Goal: Task Accomplishment & Management: Manage account settings

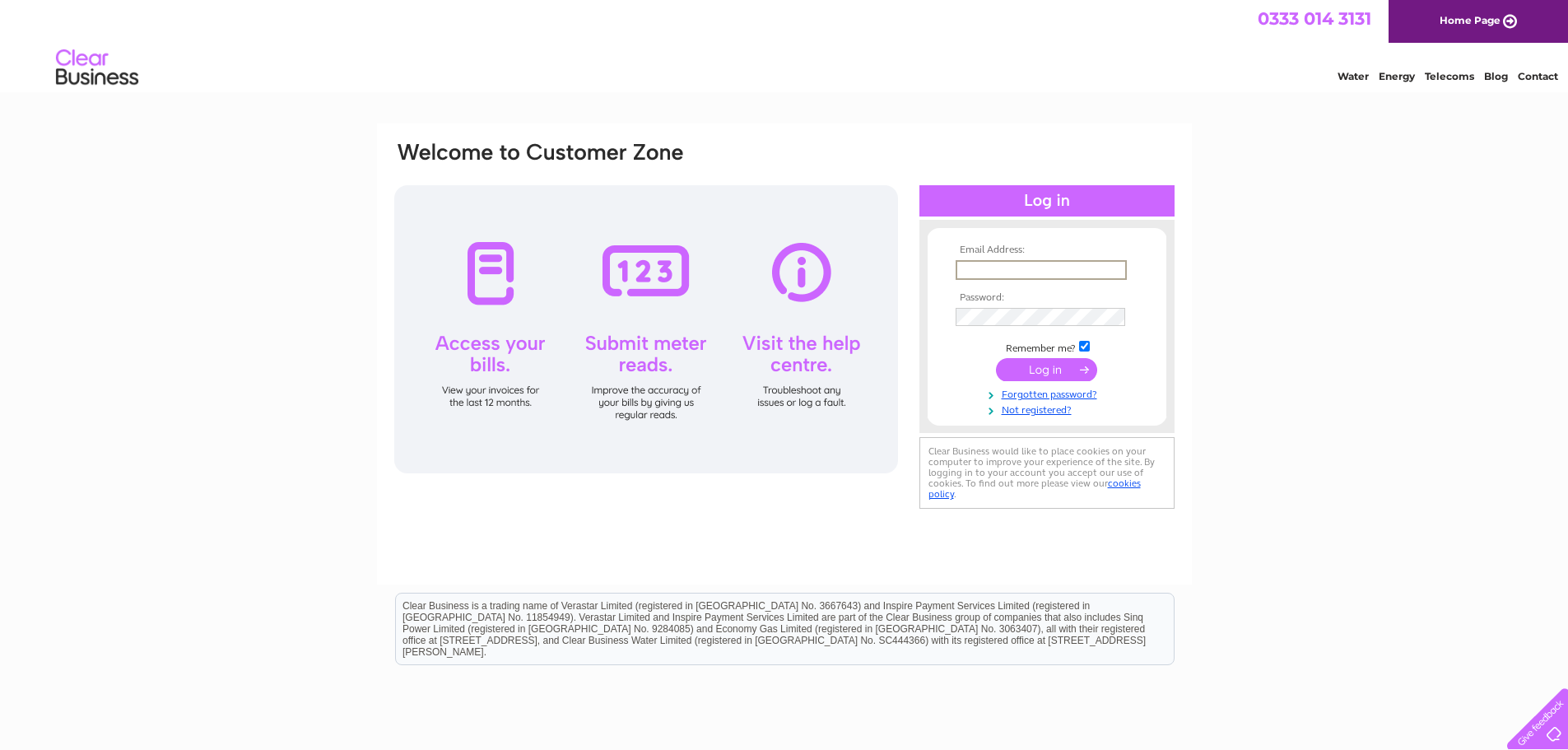
click at [1039, 266] on input "text" at bounding box center [1040, 271] width 171 height 20
click at [1119, 269] on input "the7kgroup@hotmail.co.u" at bounding box center [1040, 271] width 171 height 20
type input "[EMAIL_ADDRESS][DOMAIN_NAME]"
click at [997, 359] on input "submit" at bounding box center [1047, 370] width 101 height 23
click at [1040, 412] on link "Forgotten password?" at bounding box center [1049, 407] width 187 height 16
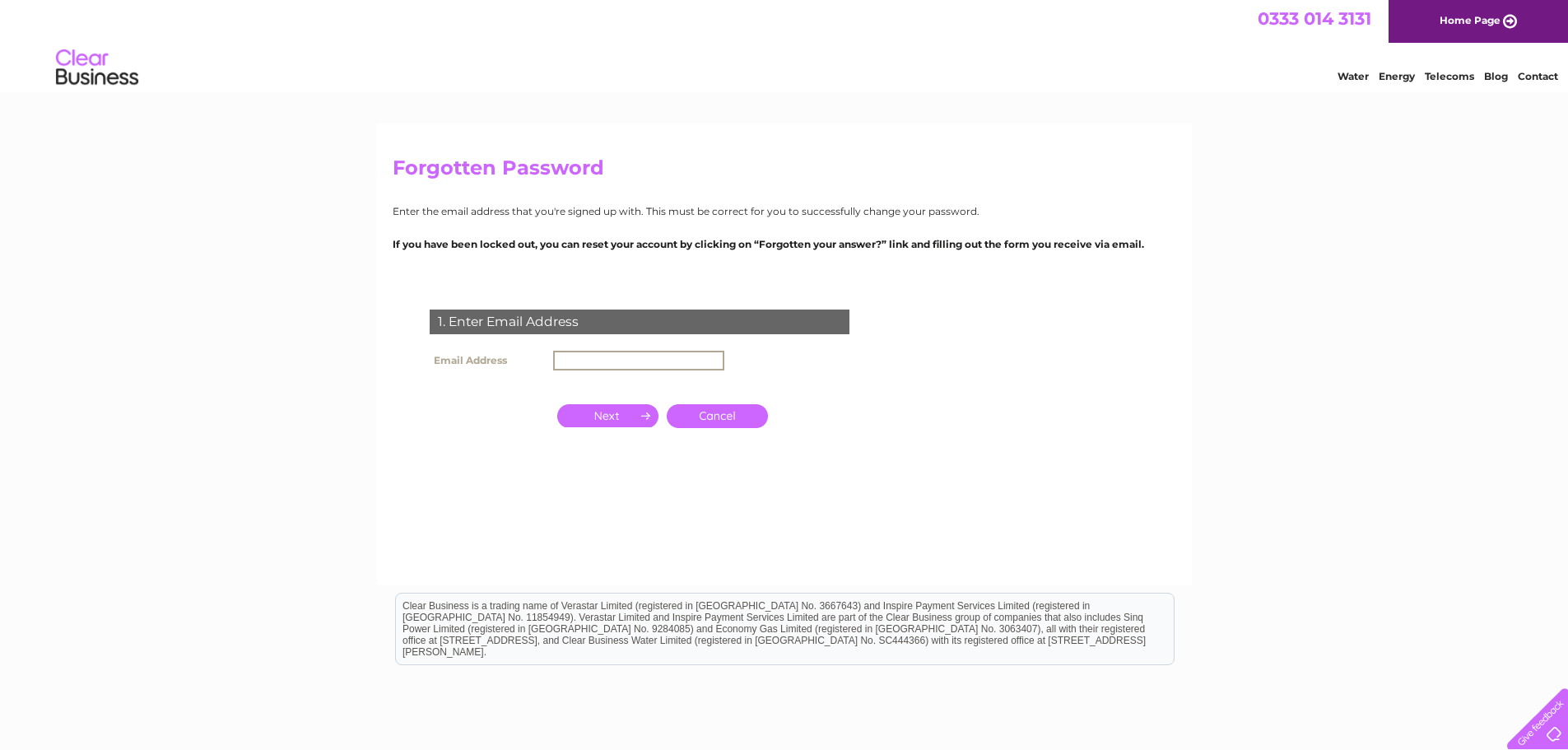
click at [657, 365] on input "text" at bounding box center [638, 361] width 171 height 20
type input "the7kgroup@hotmail.co.uk"
click at [600, 418] on input "button" at bounding box center [608, 415] width 101 height 23
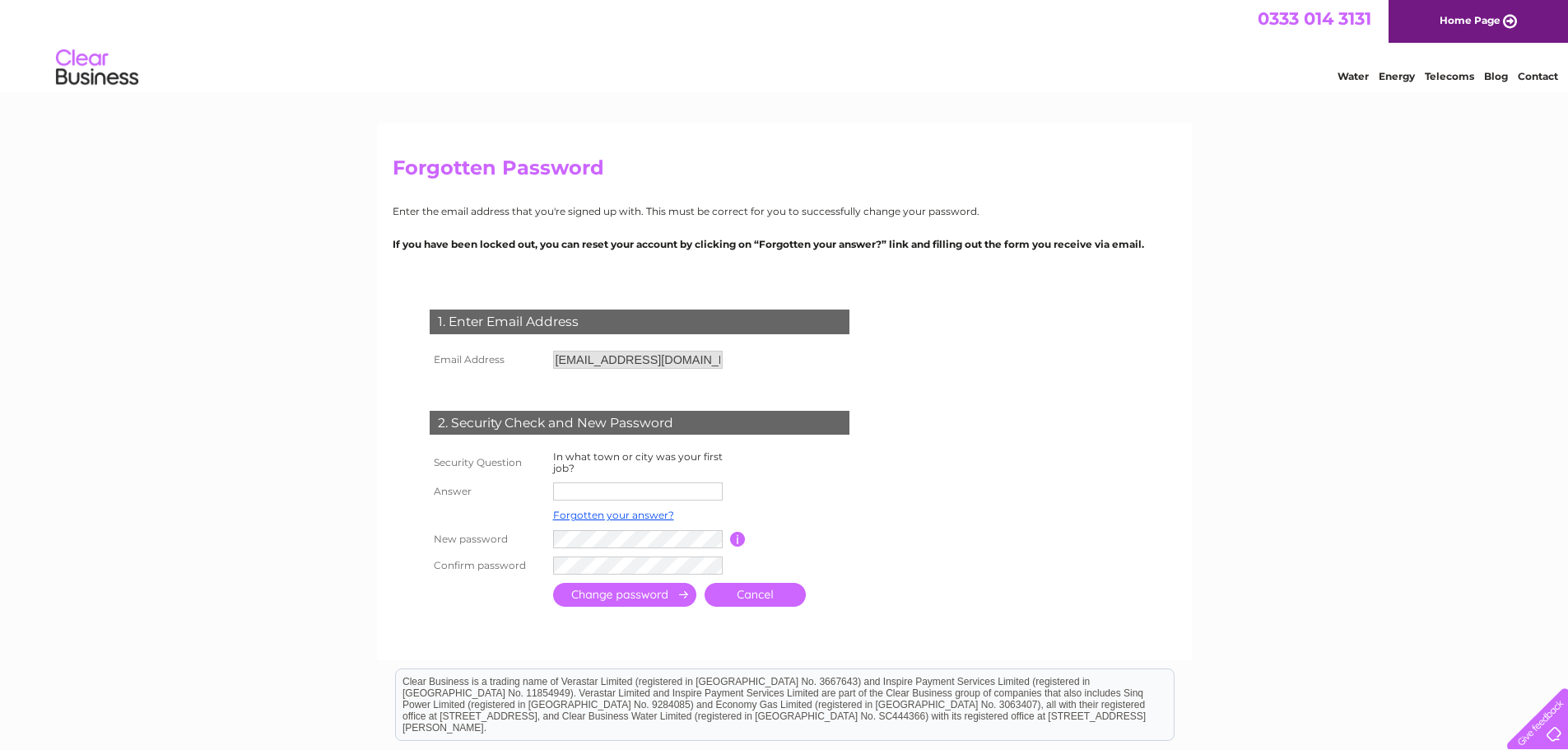
click at [580, 497] on input "text" at bounding box center [637, 492] width 169 height 18
type input "Halifax"
click at [630, 600] on input "submit" at bounding box center [624, 596] width 144 height 24
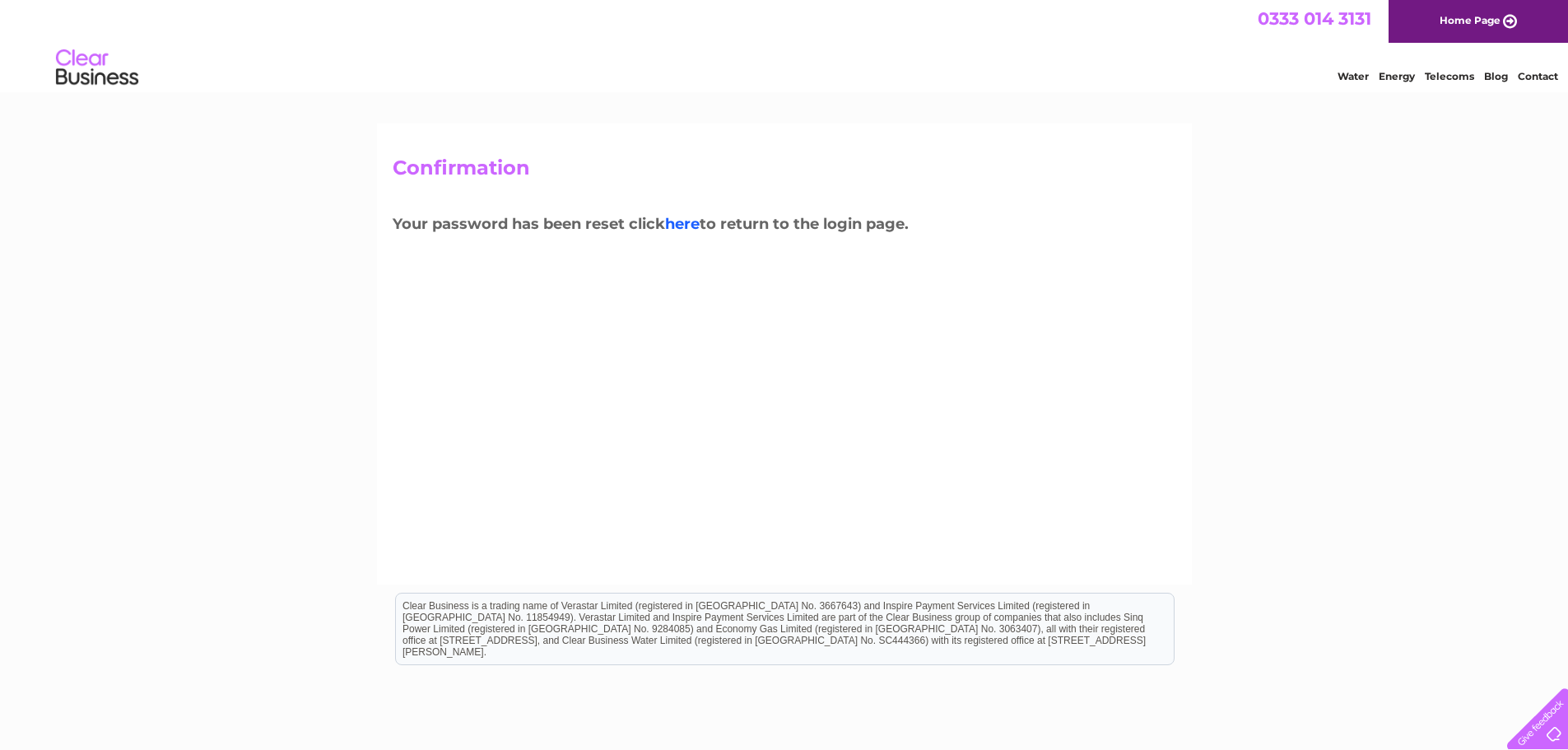
click at [688, 226] on link "here" at bounding box center [683, 224] width 35 height 18
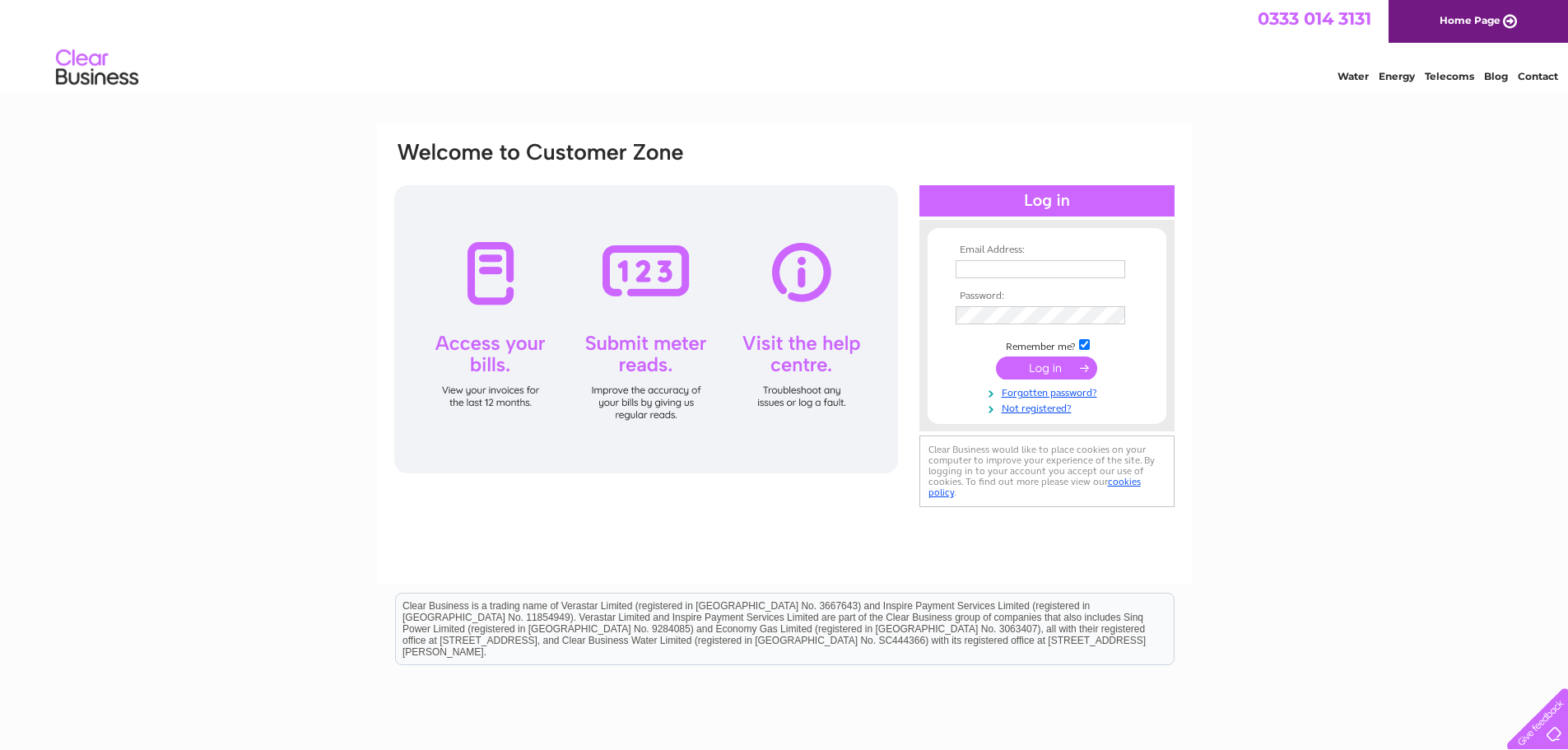
type input "the7kgroup@hotmail.co.uk"
click at [1039, 368] on input "submit" at bounding box center [1047, 368] width 101 height 23
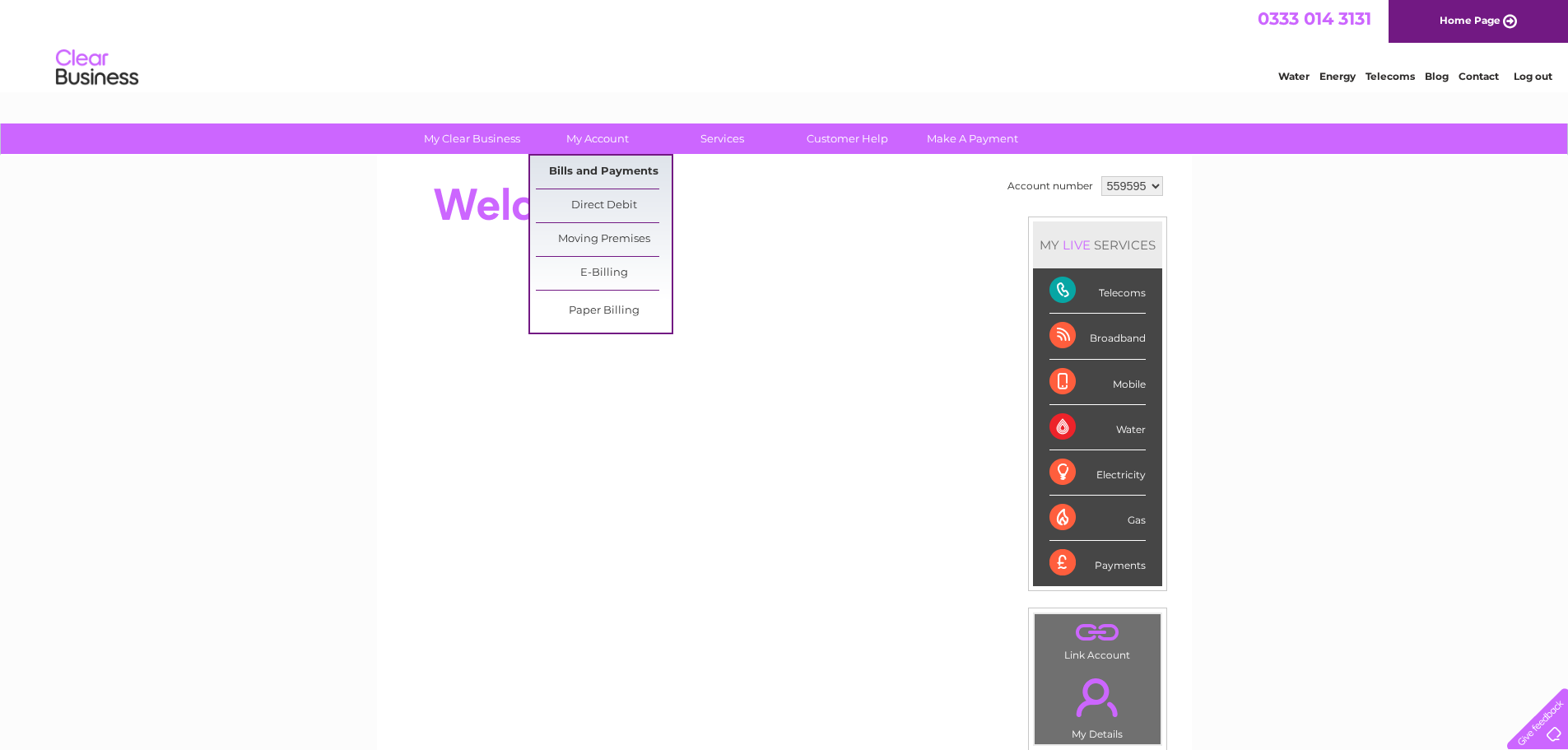
click at [585, 167] on link "Bills and Payments" at bounding box center [603, 172] width 136 height 33
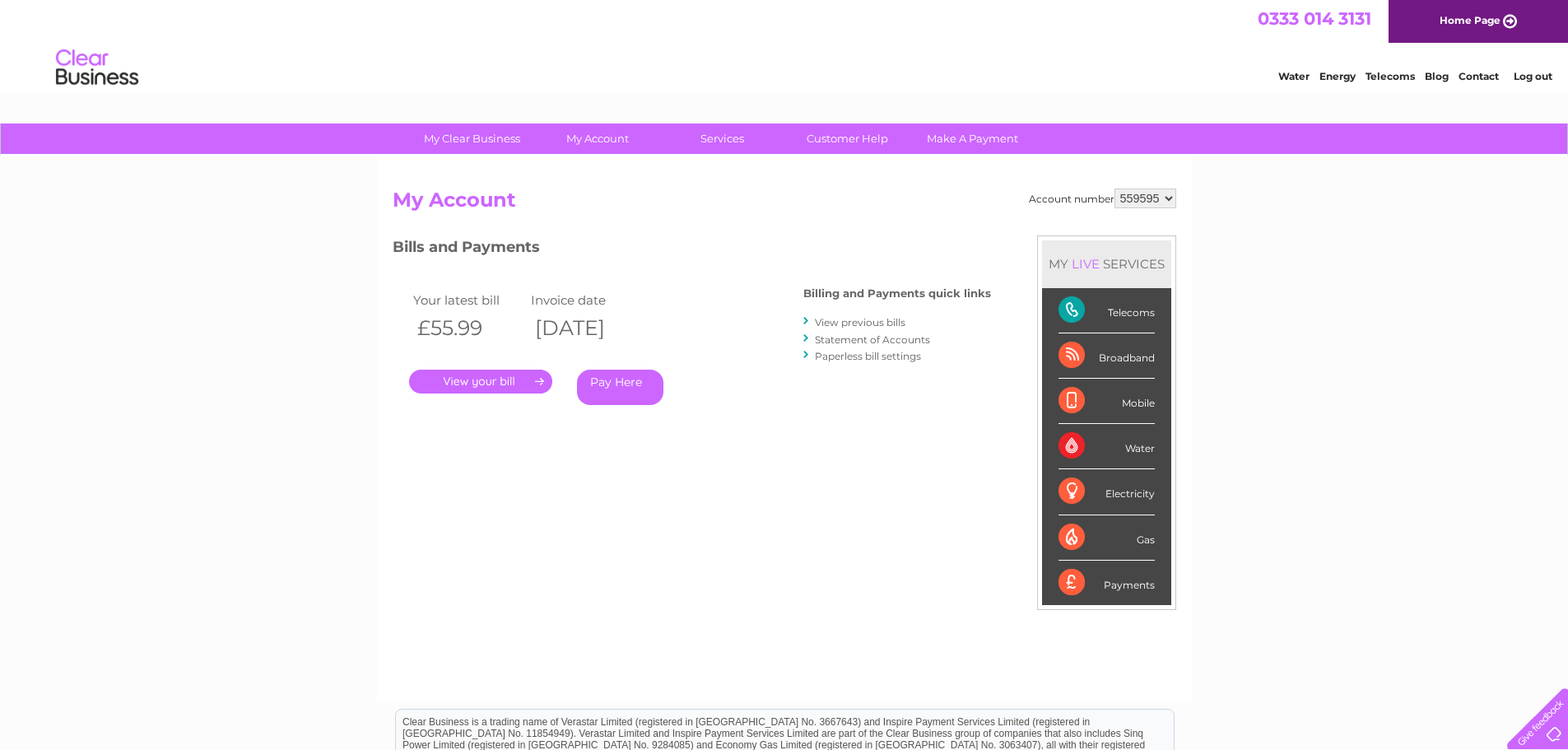
click at [873, 320] on link "View previous bills" at bounding box center [859, 323] width 91 height 13
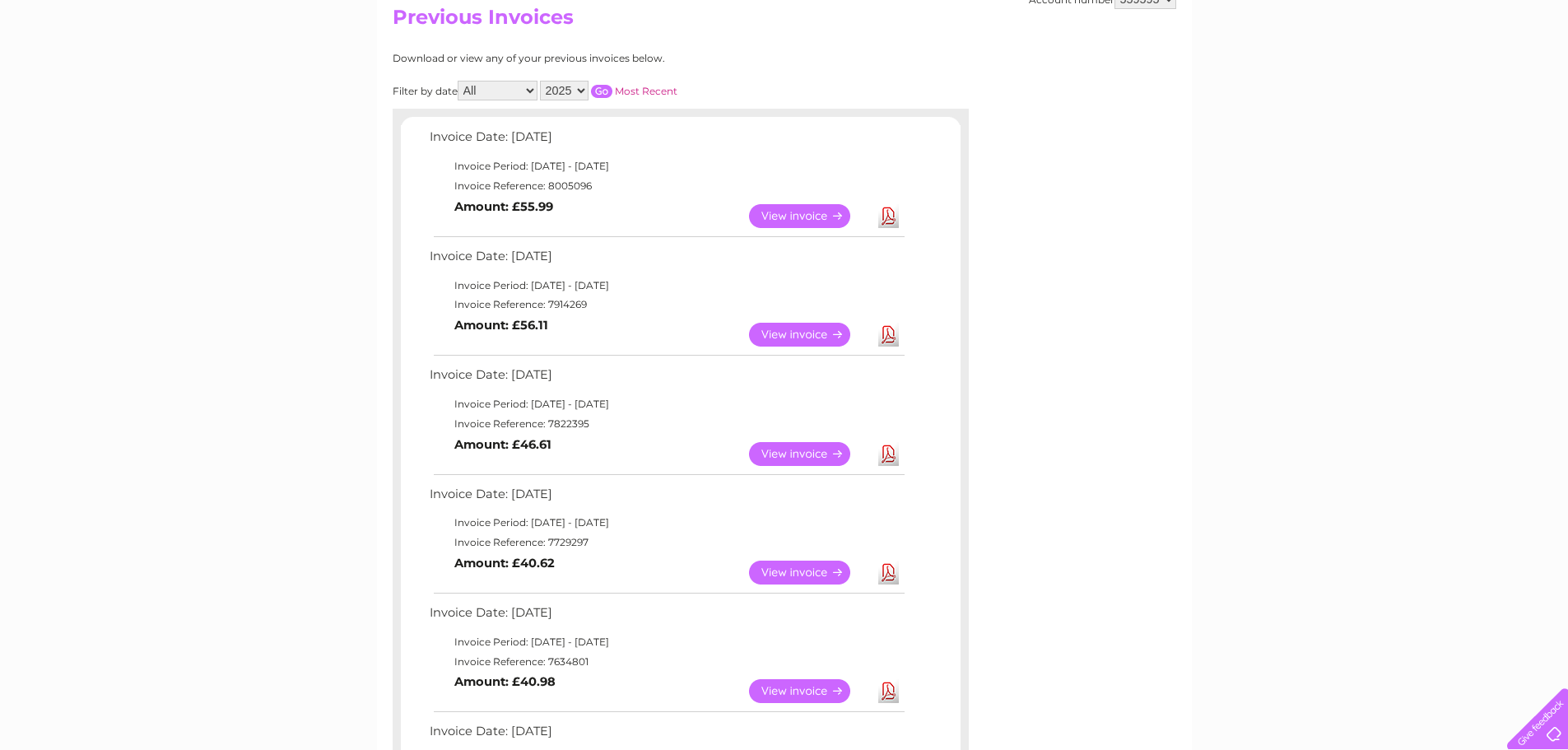
scroll to position [185, 0]
click at [895, 335] on link "Download" at bounding box center [889, 333] width 21 height 24
click at [890, 459] on link "Download" at bounding box center [889, 453] width 21 height 24
click at [887, 573] on link "Download" at bounding box center [889, 571] width 21 height 24
click at [881, 459] on link "Download" at bounding box center [889, 453] width 21 height 24
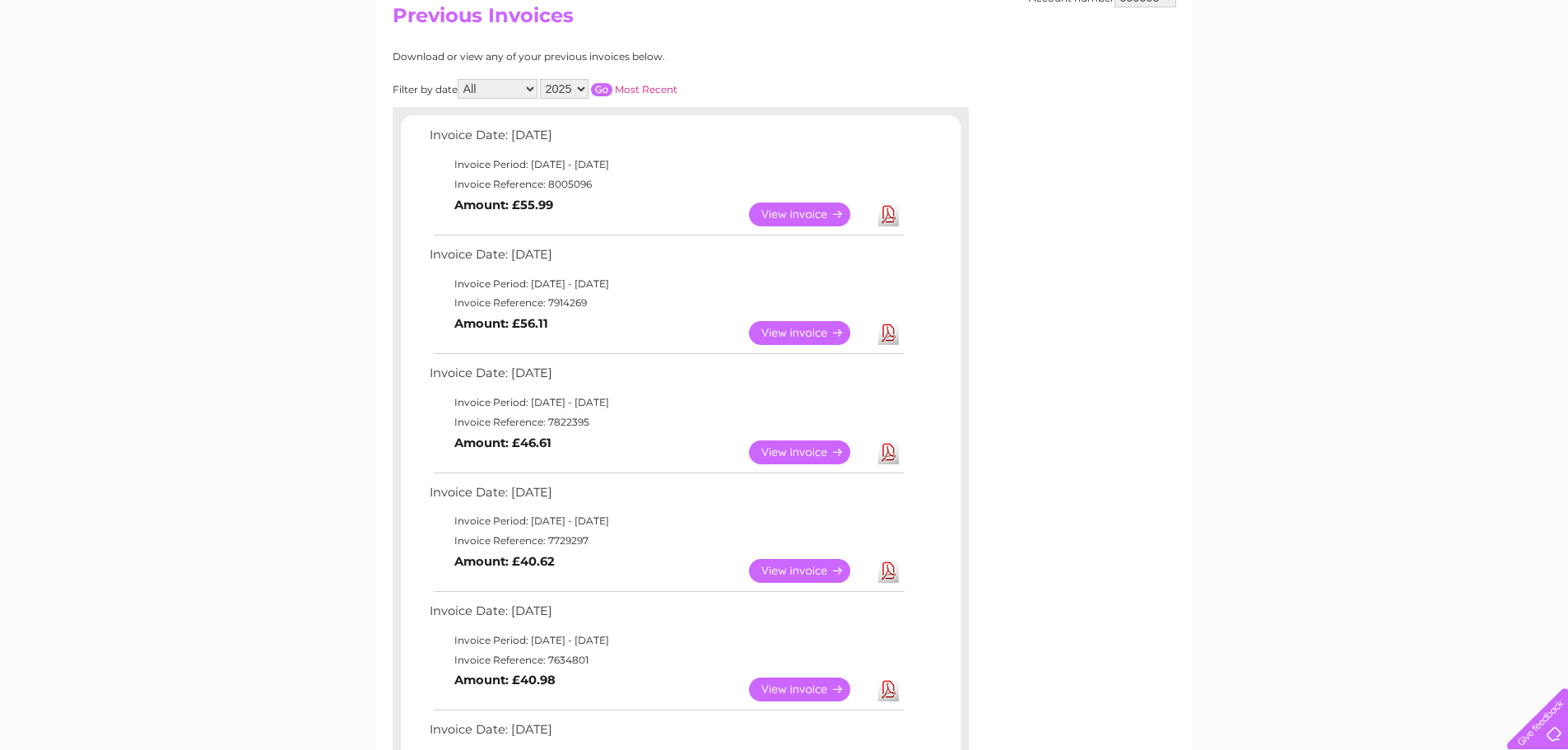
click at [891, 328] on link "Download" at bounding box center [889, 333] width 21 height 24
click at [889, 211] on link "Download" at bounding box center [889, 215] width 21 height 24
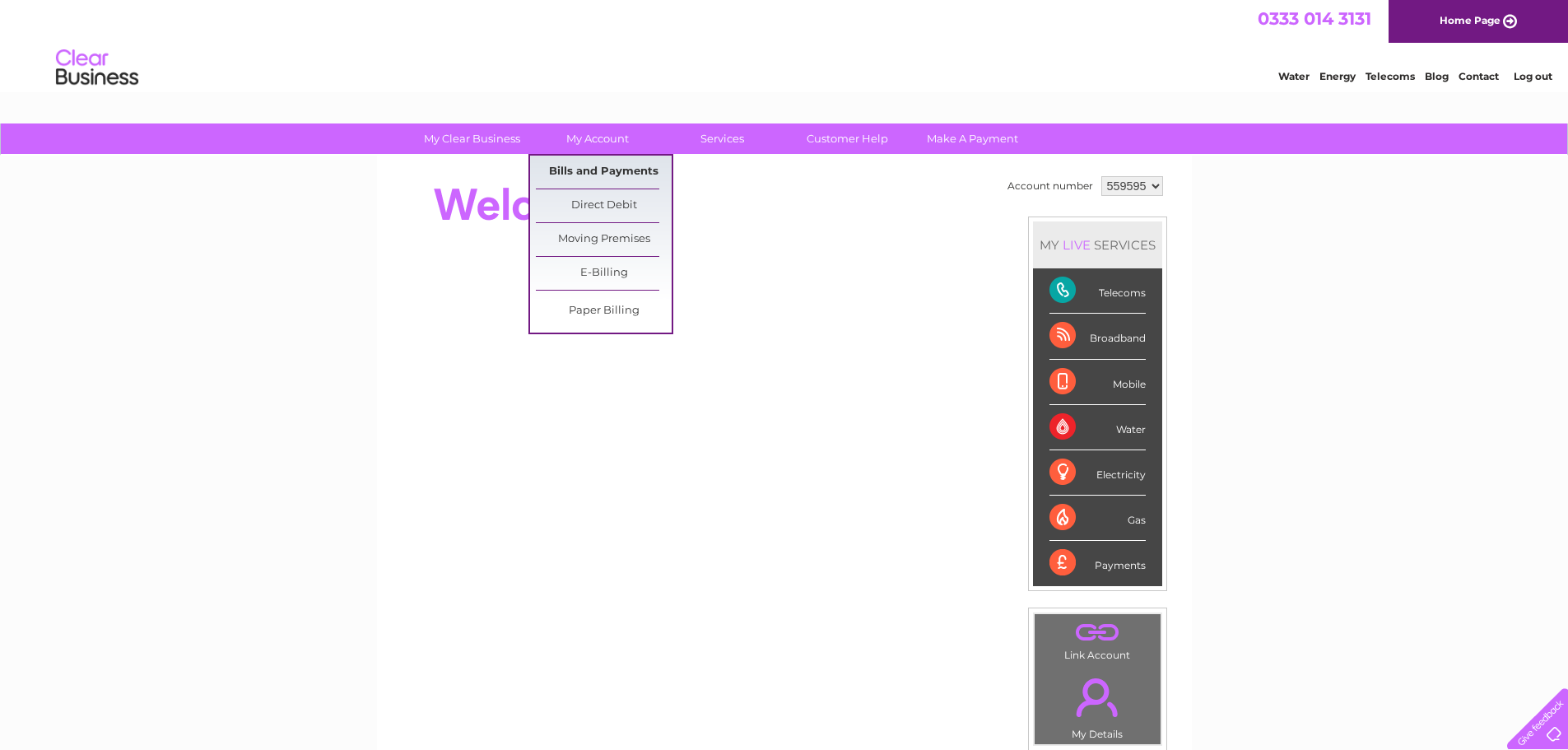
click at [607, 164] on link "Bills and Payments" at bounding box center [603, 172] width 136 height 33
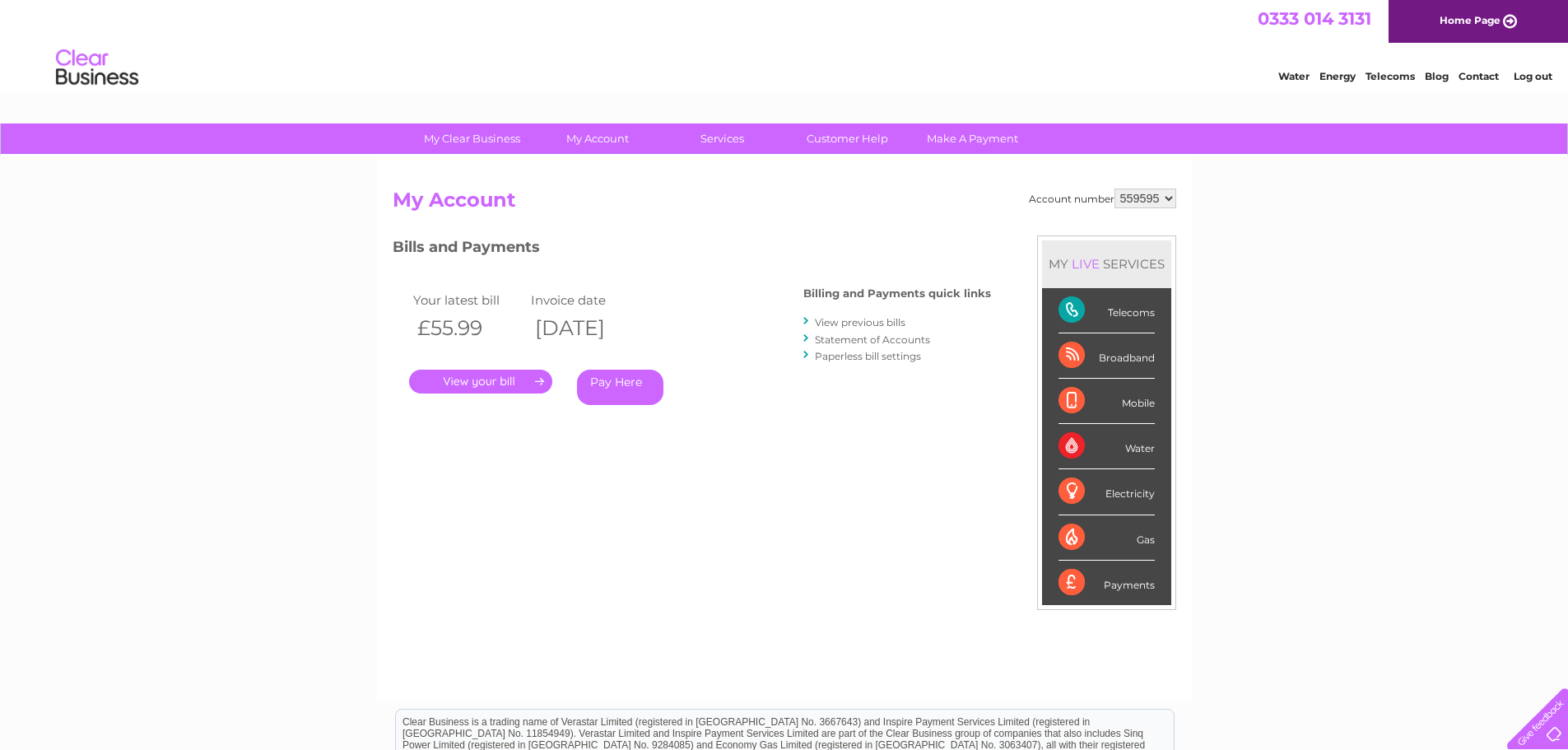
click at [508, 382] on link "." at bounding box center [481, 381] width 144 height 24
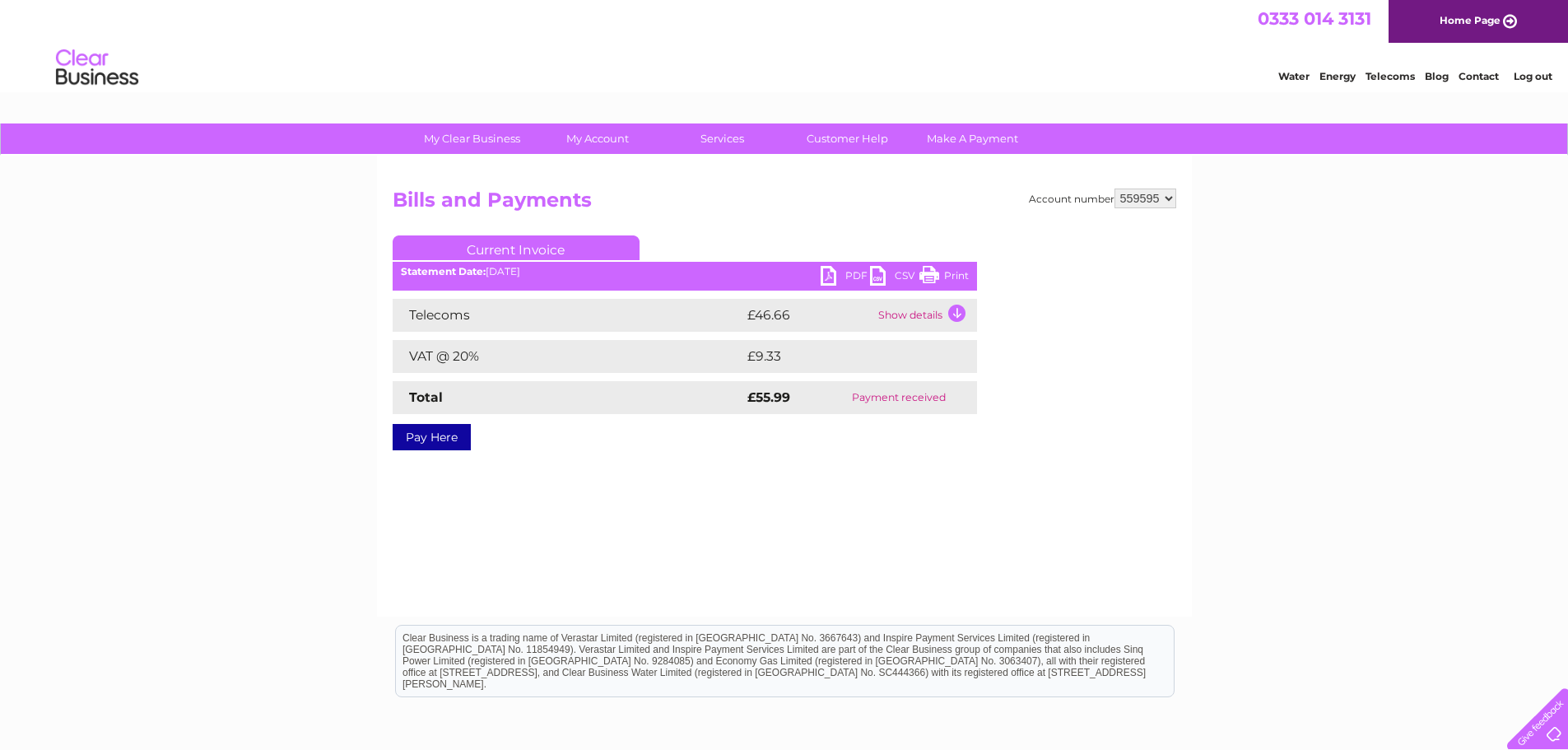
click at [855, 277] on link "PDF" at bounding box center [846, 278] width 49 height 24
